Goal: Communication & Community: Answer question/provide support

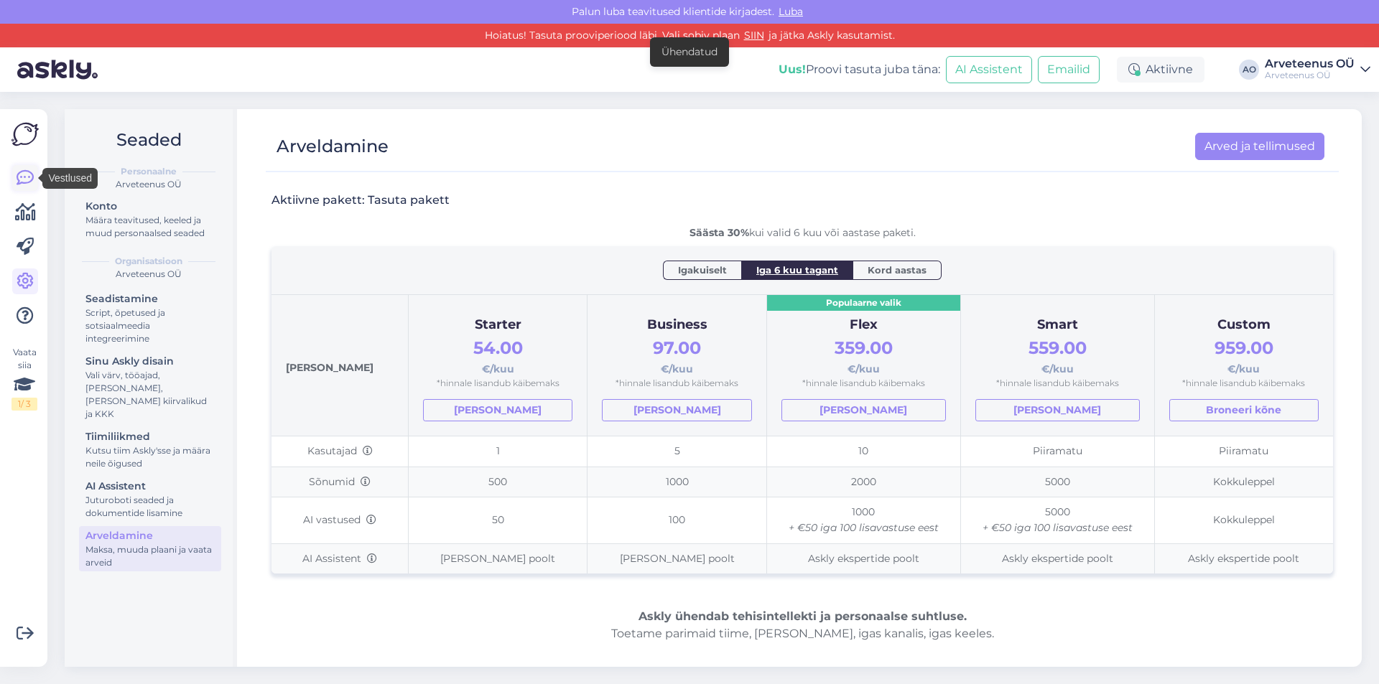
click at [26, 177] on icon at bounding box center [25, 177] width 17 height 17
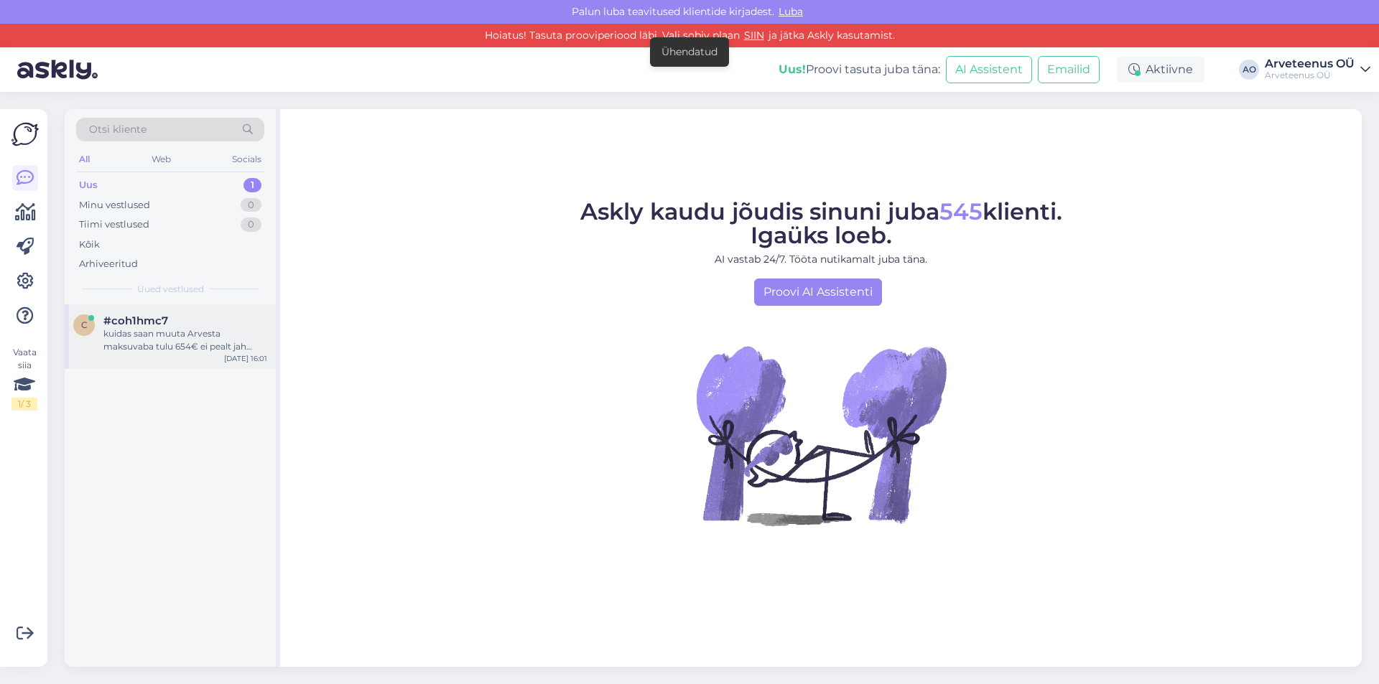
click at [114, 338] on div "kuidas saan muuta Arvesta maksuvaba tulu 654€ ei pealt jah [PERSON_NAME]" at bounding box center [185, 340] width 164 height 26
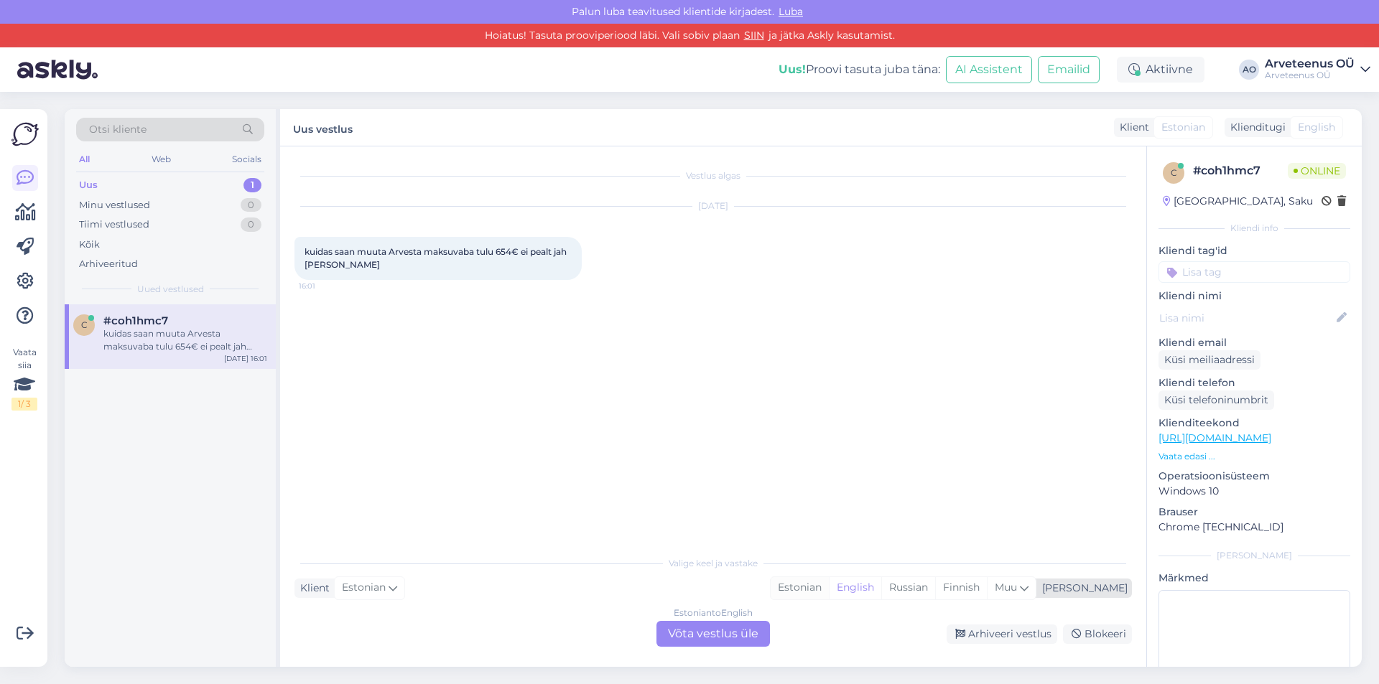
click at [829, 584] on div "Estonian" at bounding box center [800, 588] width 58 height 22
click at [116, 266] on div "Arhiveeritud" at bounding box center [108, 264] width 59 height 14
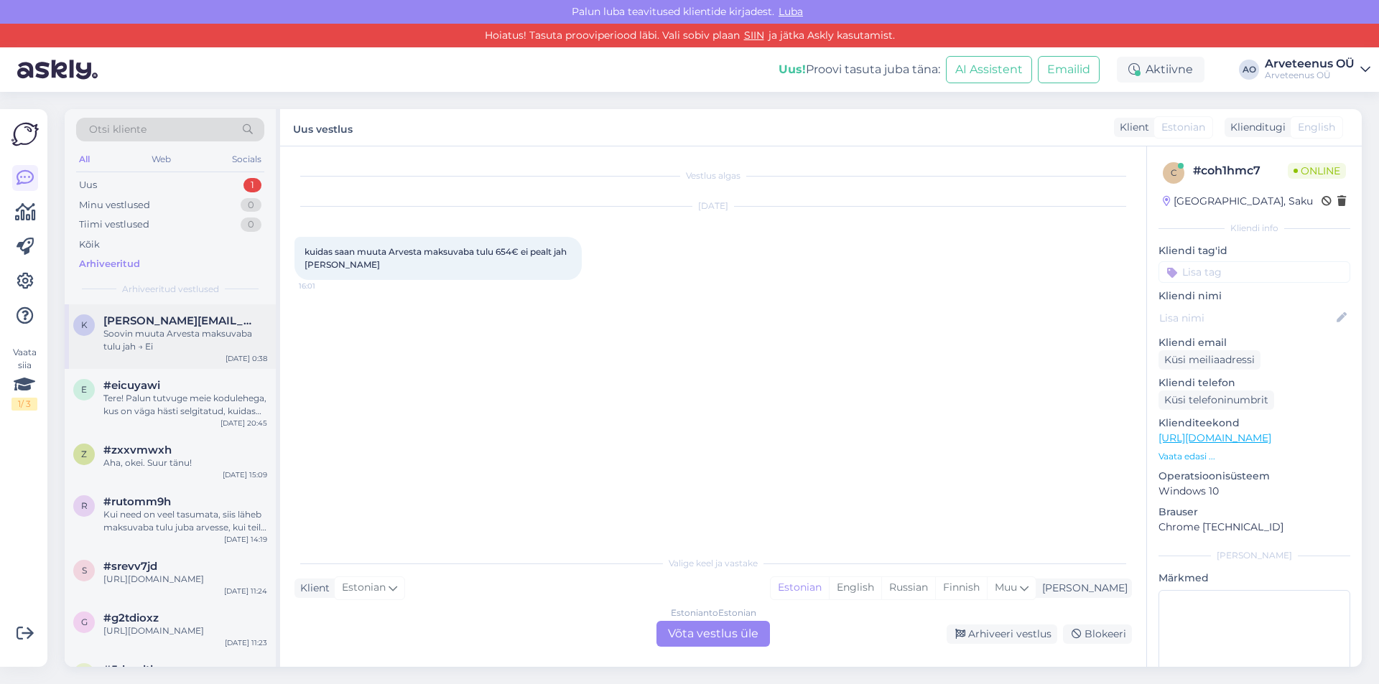
click at [135, 333] on div "Soovin muuta Arvesta maksuvaba tulu jah → Ei" at bounding box center [185, 340] width 164 height 26
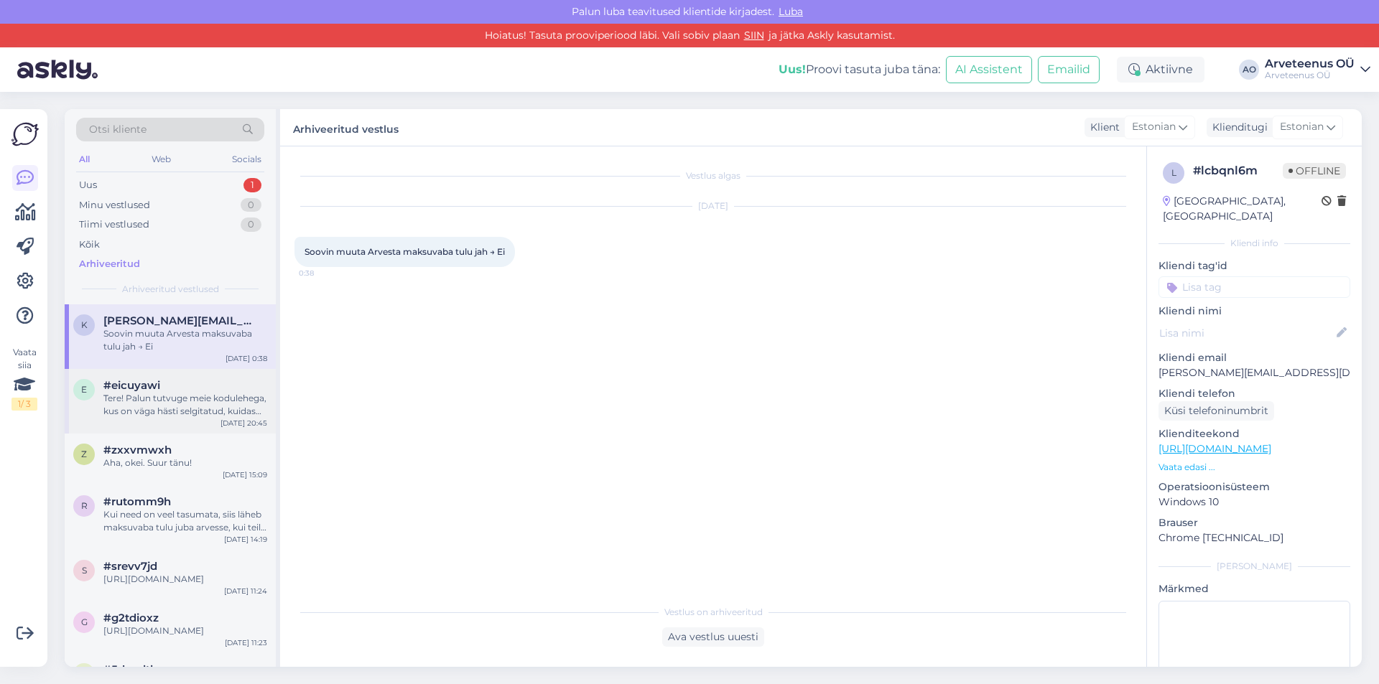
click at [168, 392] on div "Tere! Palun tutvuge meie kodulehega, kus on väga hästi selgitatud, kuidas [PERS…" at bounding box center [185, 405] width 164 height 26
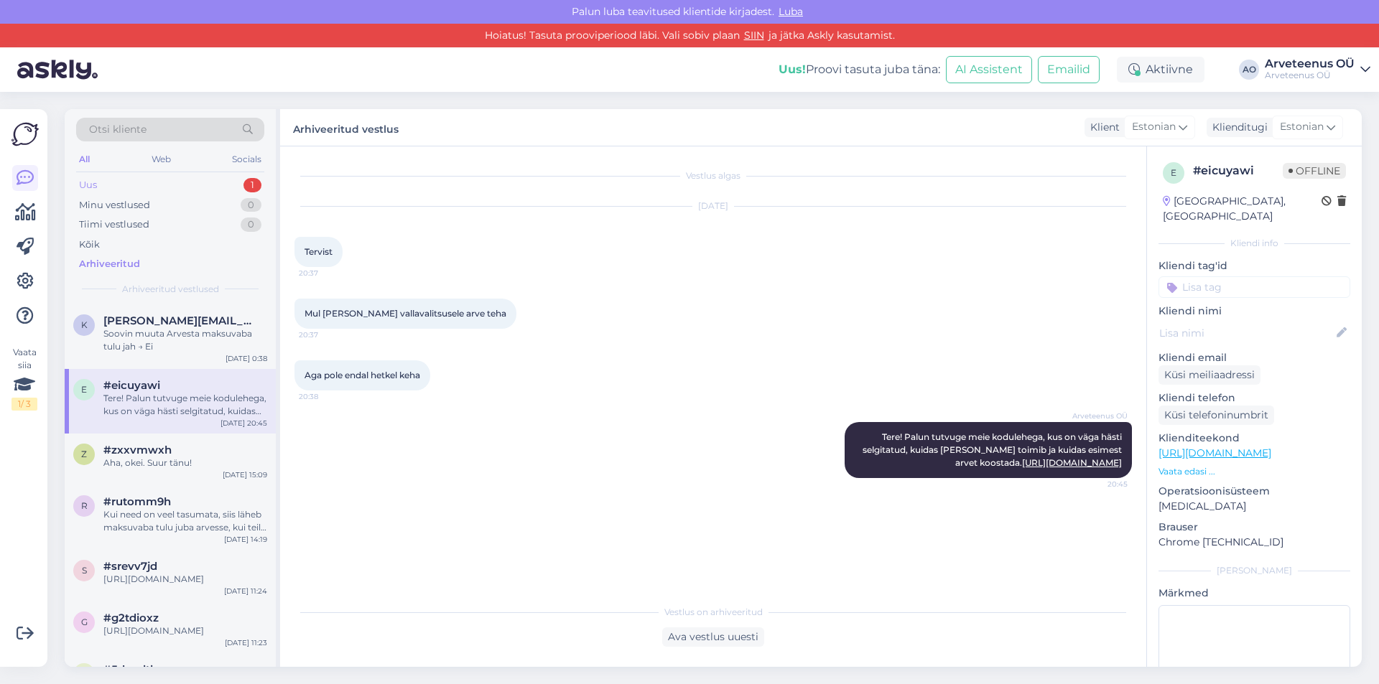
click at [91, 190] on div "Uus" at bounding box center [88, 185] width 18 height 14
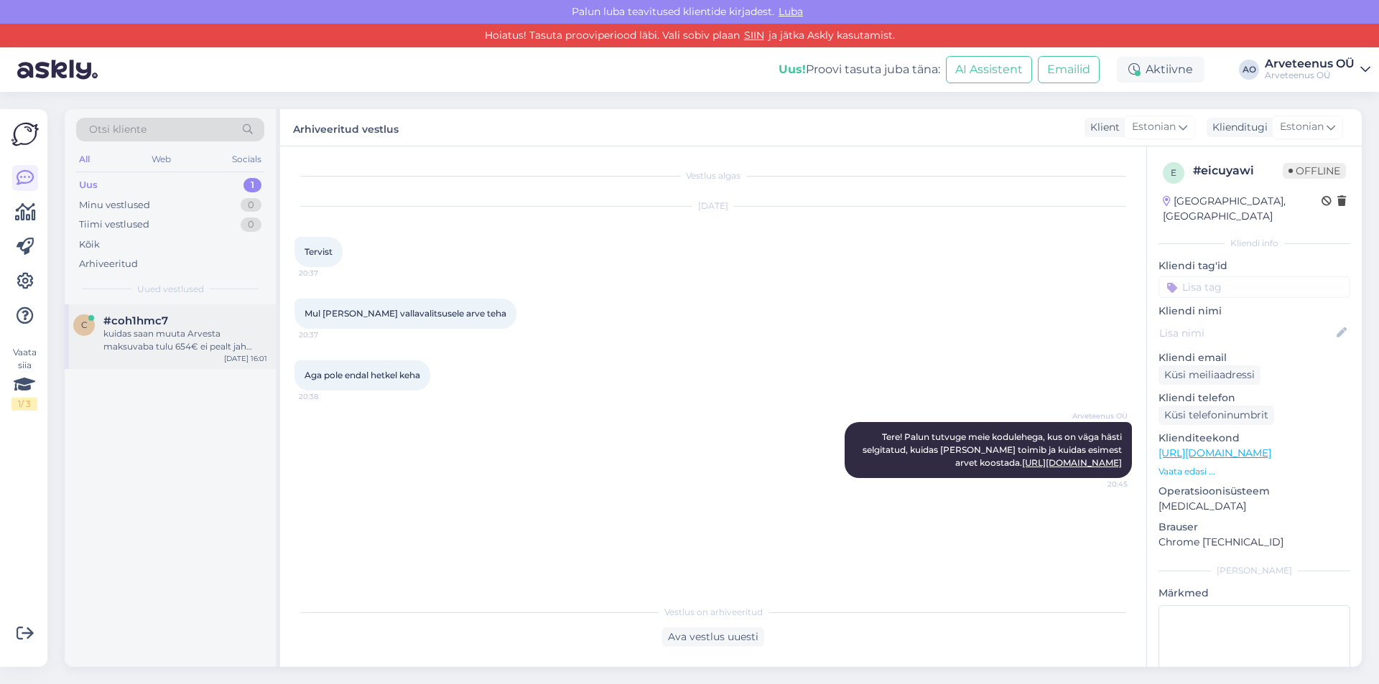
click at [187, 324] on div "#coh1hmc7" at bounding box center [185, 321] width 164 height 13
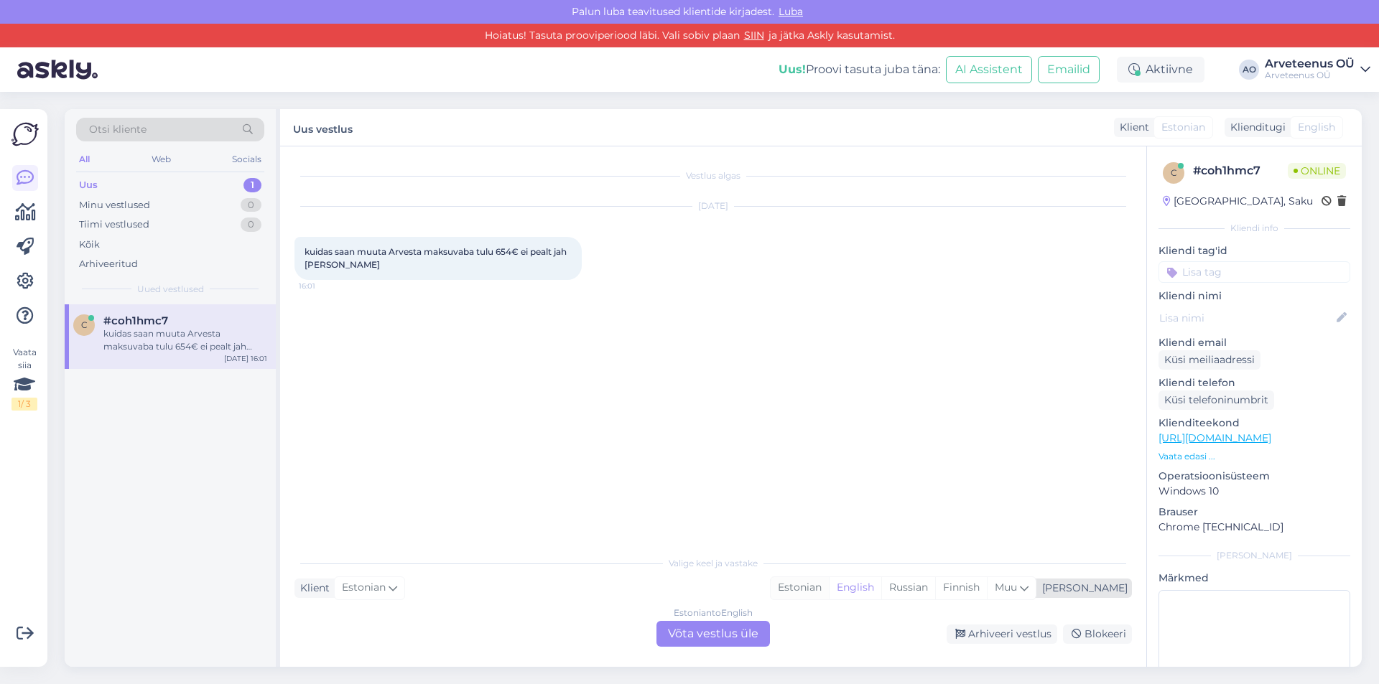
click at [829, 592] on div "Estonian" at bounding box center [800, 588] width 58 height 22
click at [730, 628] on div "Estonian to Estonian Võta vestlus üle" at bounding box center [712, 634] width 113 height 26
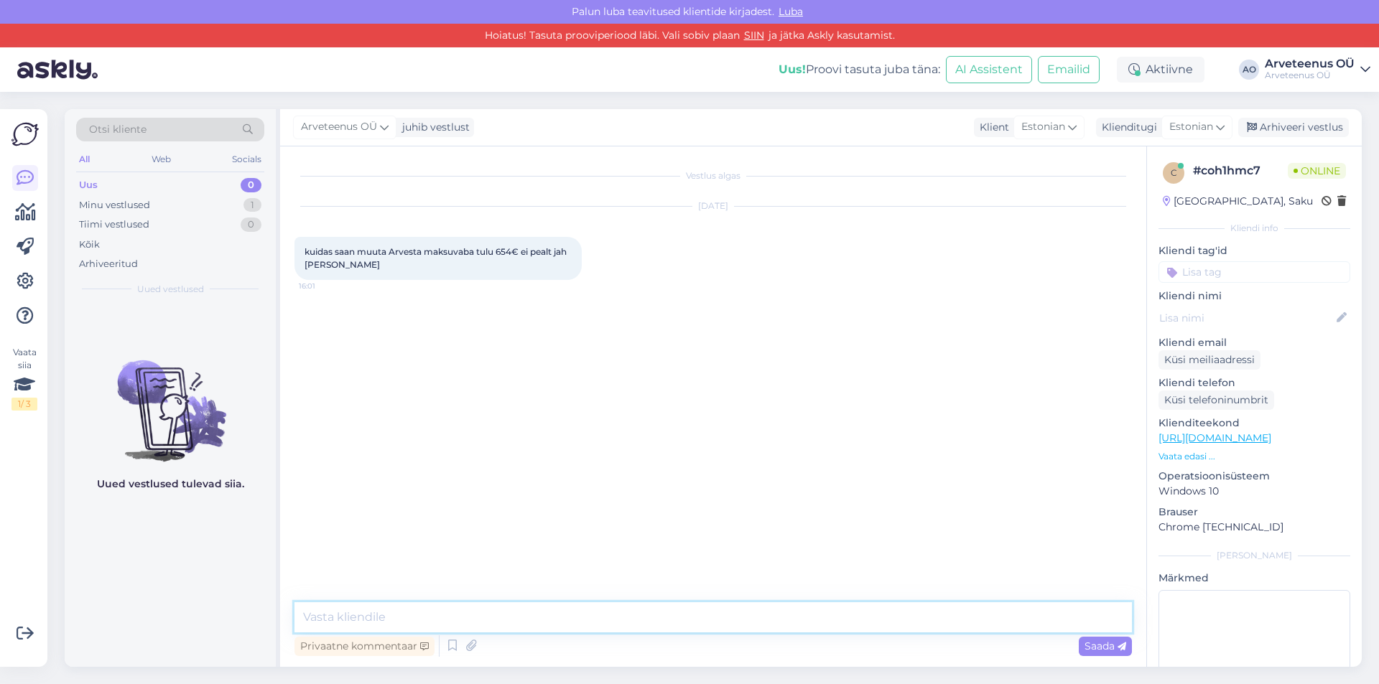
click at [418, 617] on textarea at bounding box center [712, 618] width 837 height 30
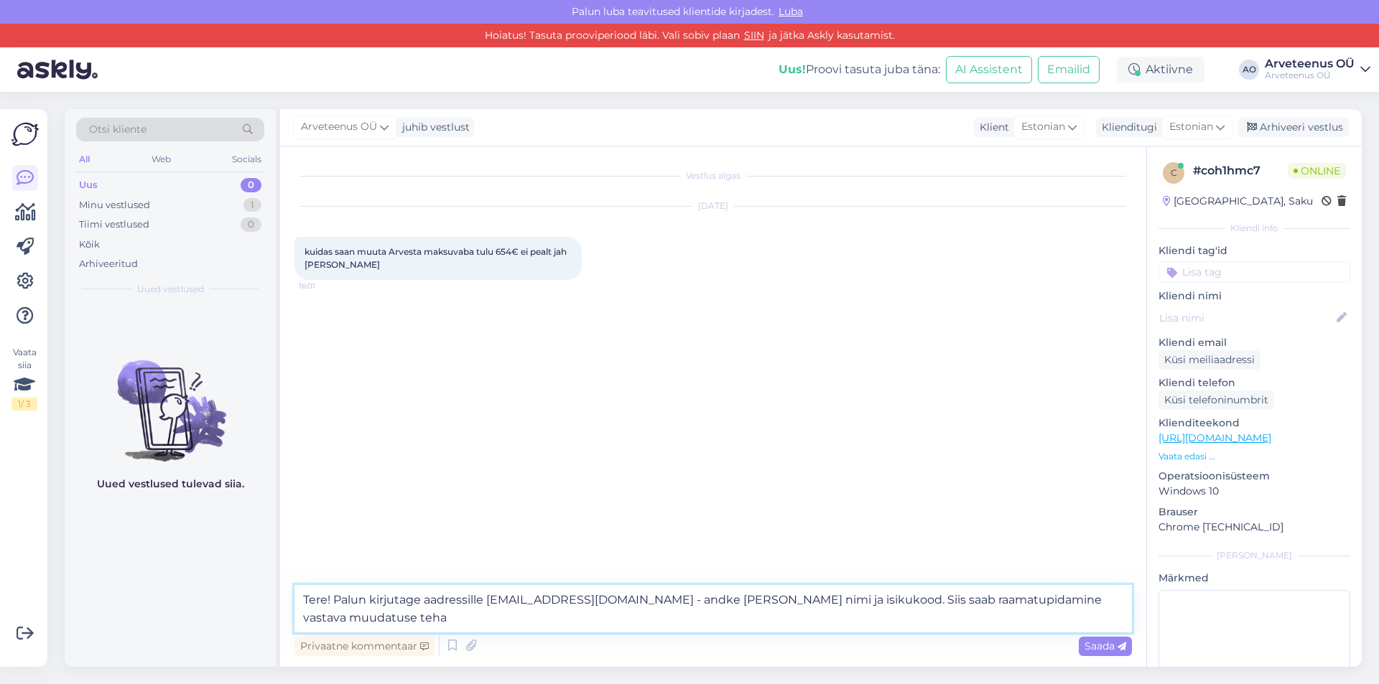
type textarea "Tere! Palun kirjutage aadressille [EMAIL_ADDRESS][DOMAIN_NAME] - andke [PERSON_…"
